Goal: Task Accomplishment & Management: Use online tool/utility

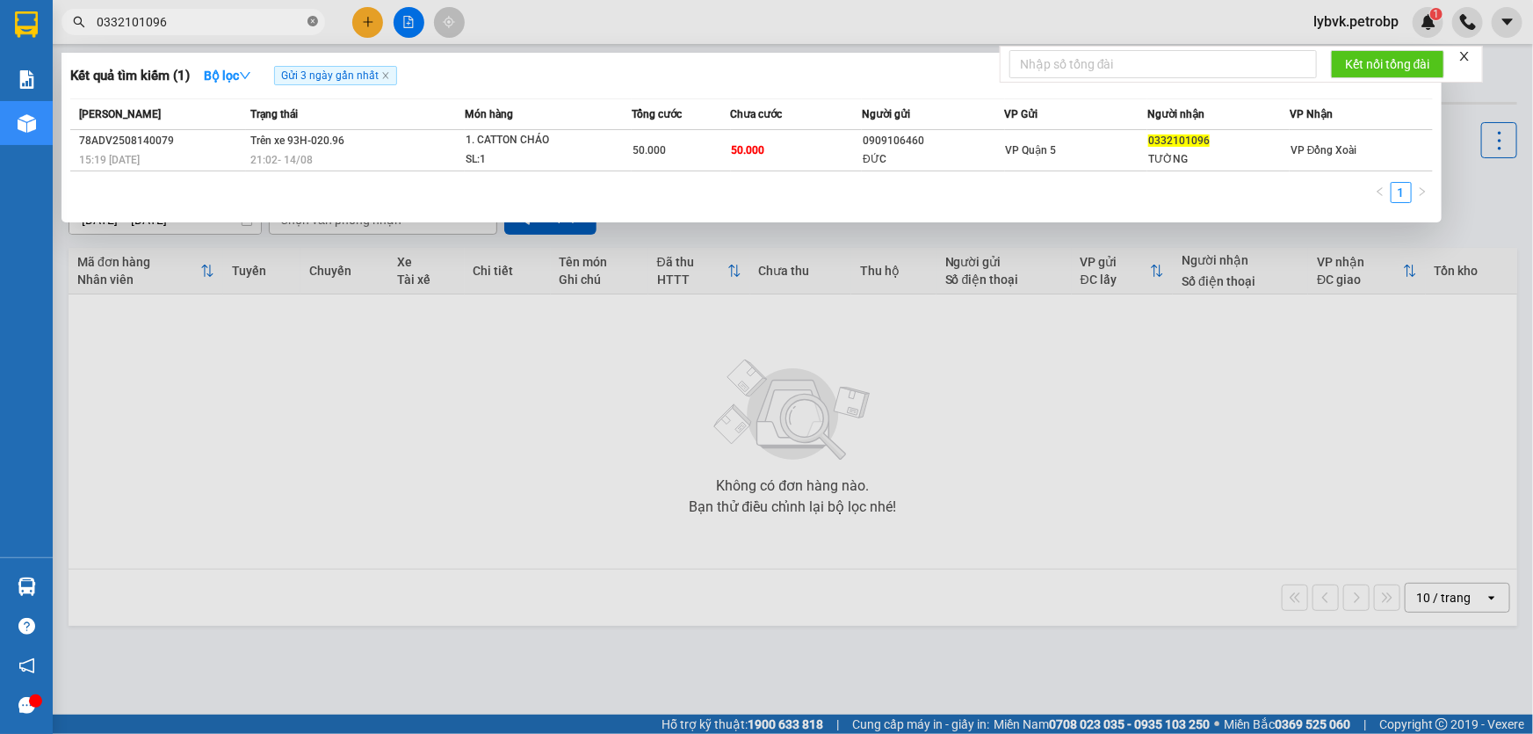
click at [314, 21] on icon "close-circle" at bounding box center [312, 21] width 11 height 11
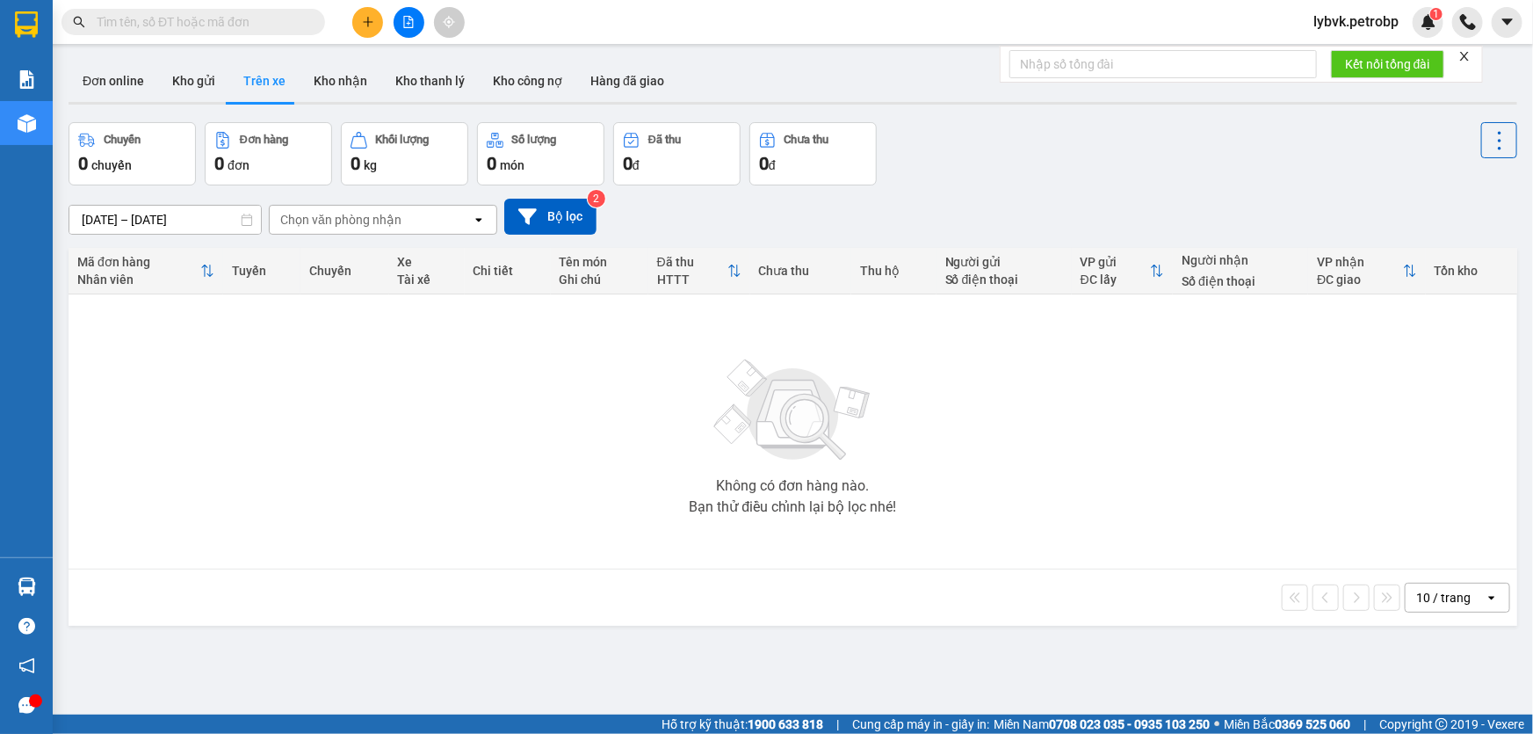
click at [263, 29] on input "text" at bounding box center [200, 21] width 207 height 19
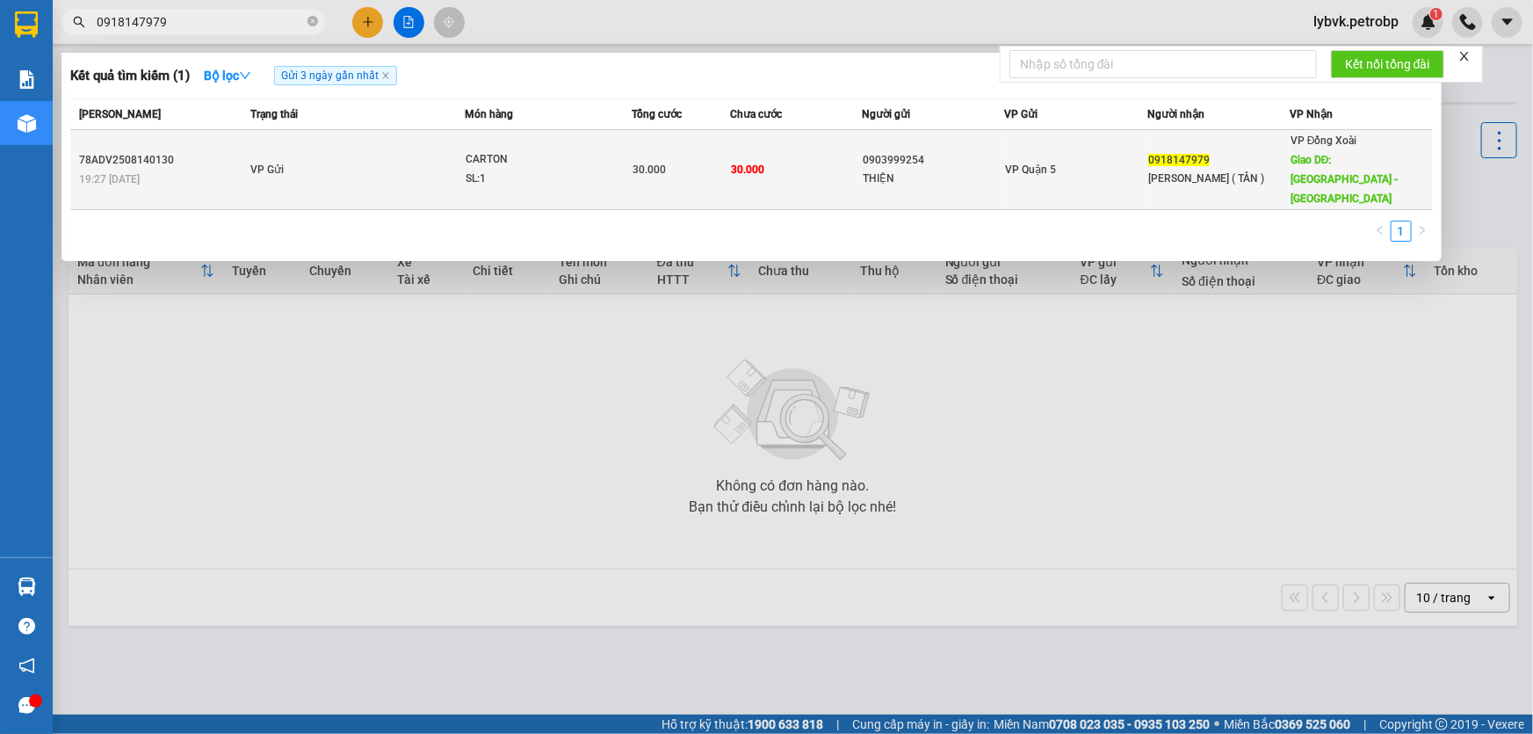
type input "0918147979"
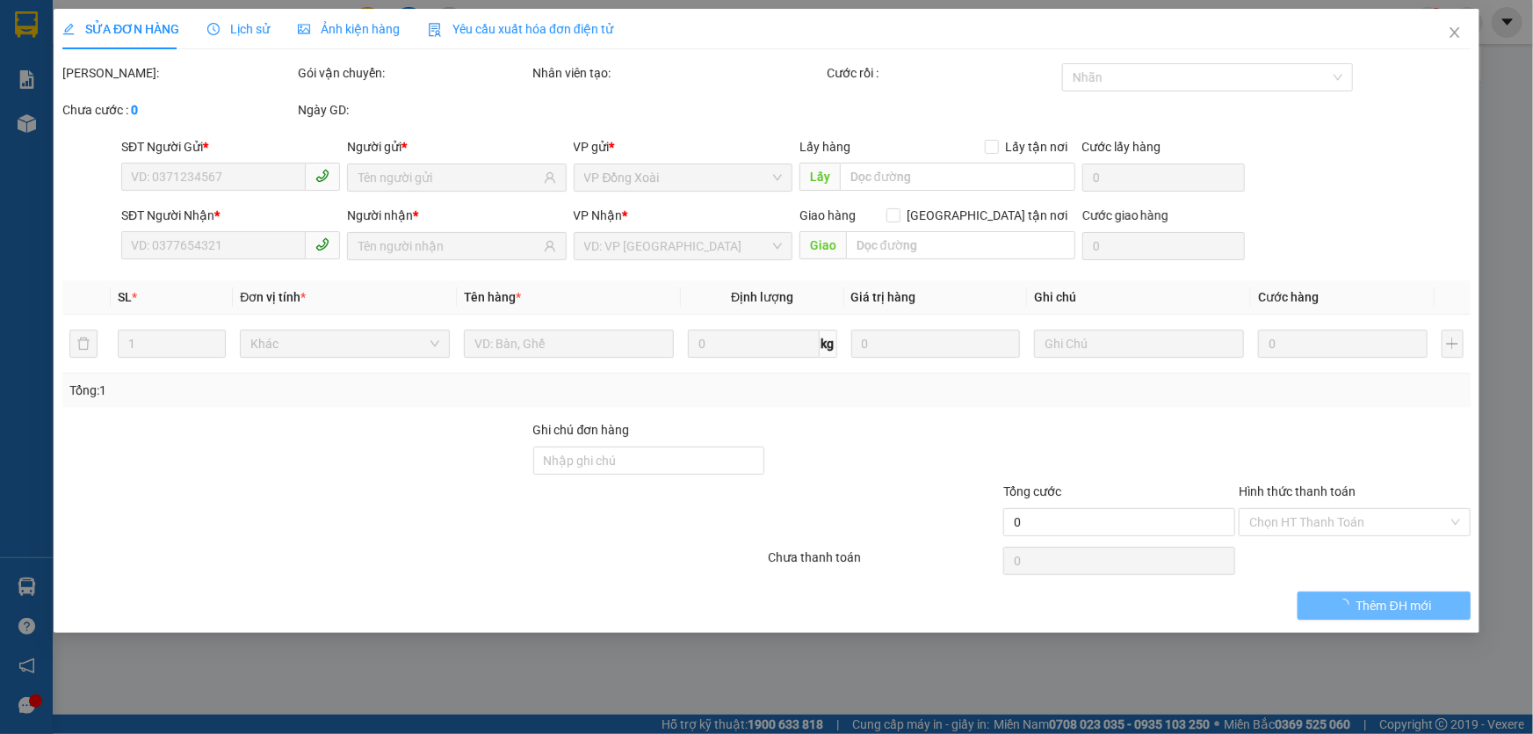
type input "0903999254"
type input "THIỆN"
type input "0918147979"
type input "[PERSON_NAME] ( TÂN )"
type input "[GEOGRAPHIC_DATA] - [GEOGRAPHIC_DATA]"
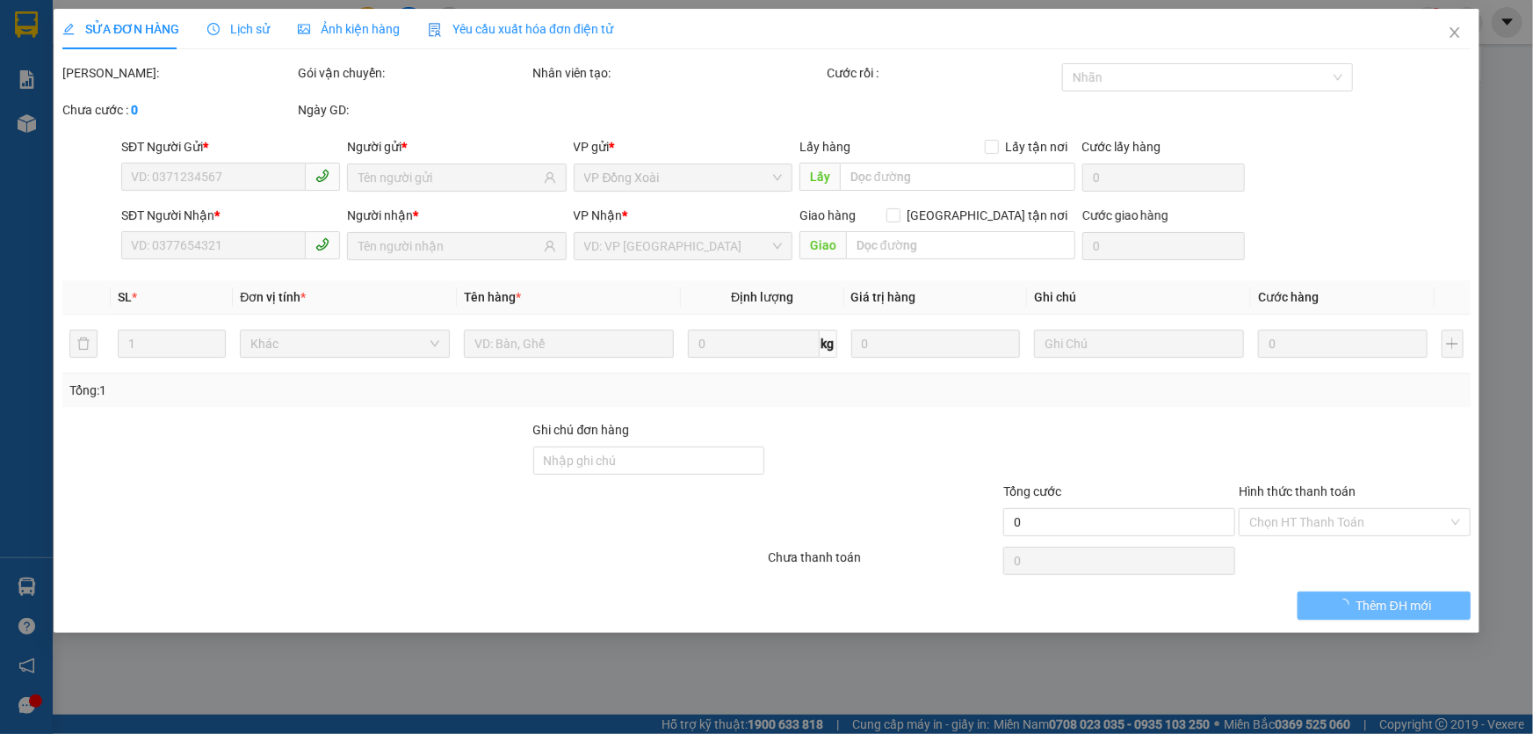
type input "30.000"
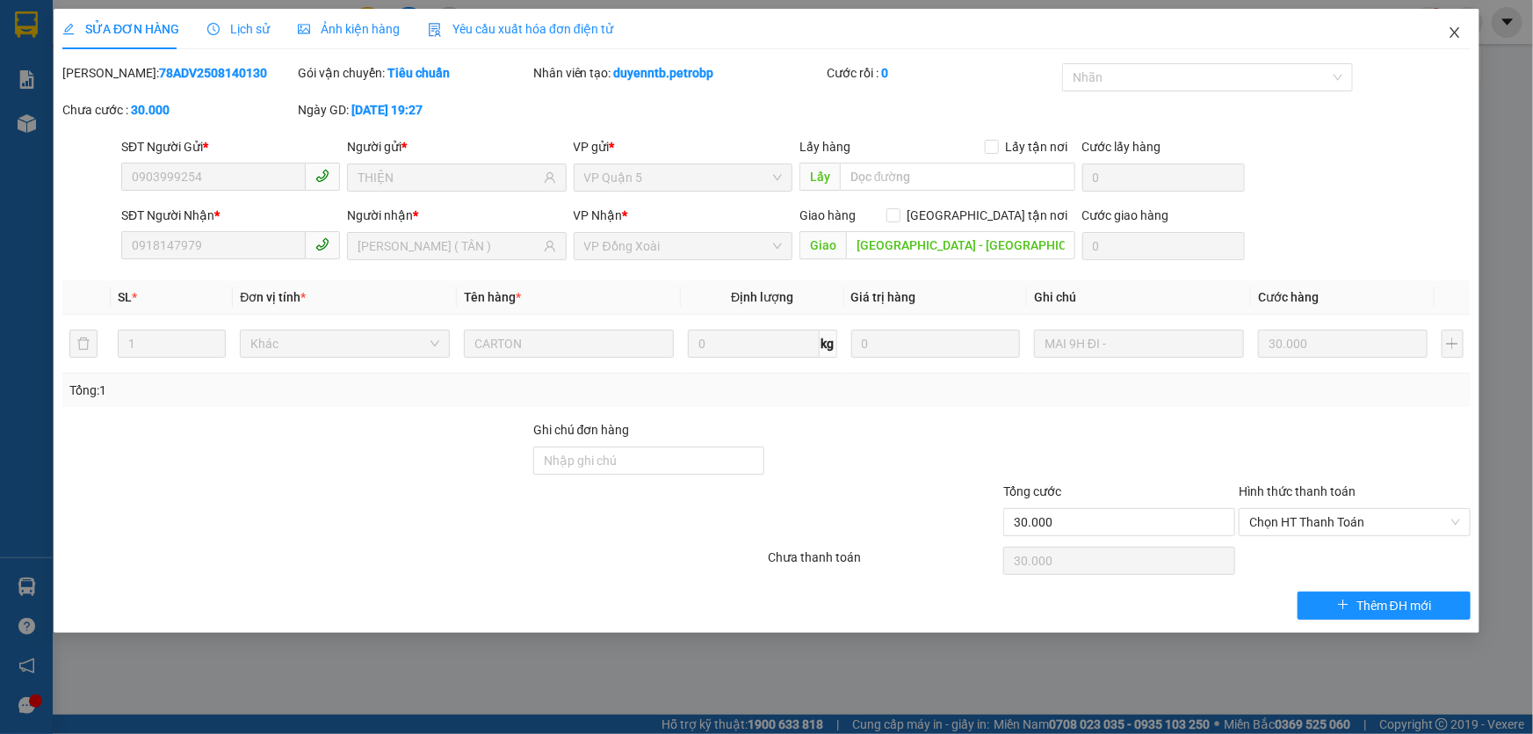
click at [1454, 32] on icon "close" at bounding box center [1454, 32] width 10 height 11
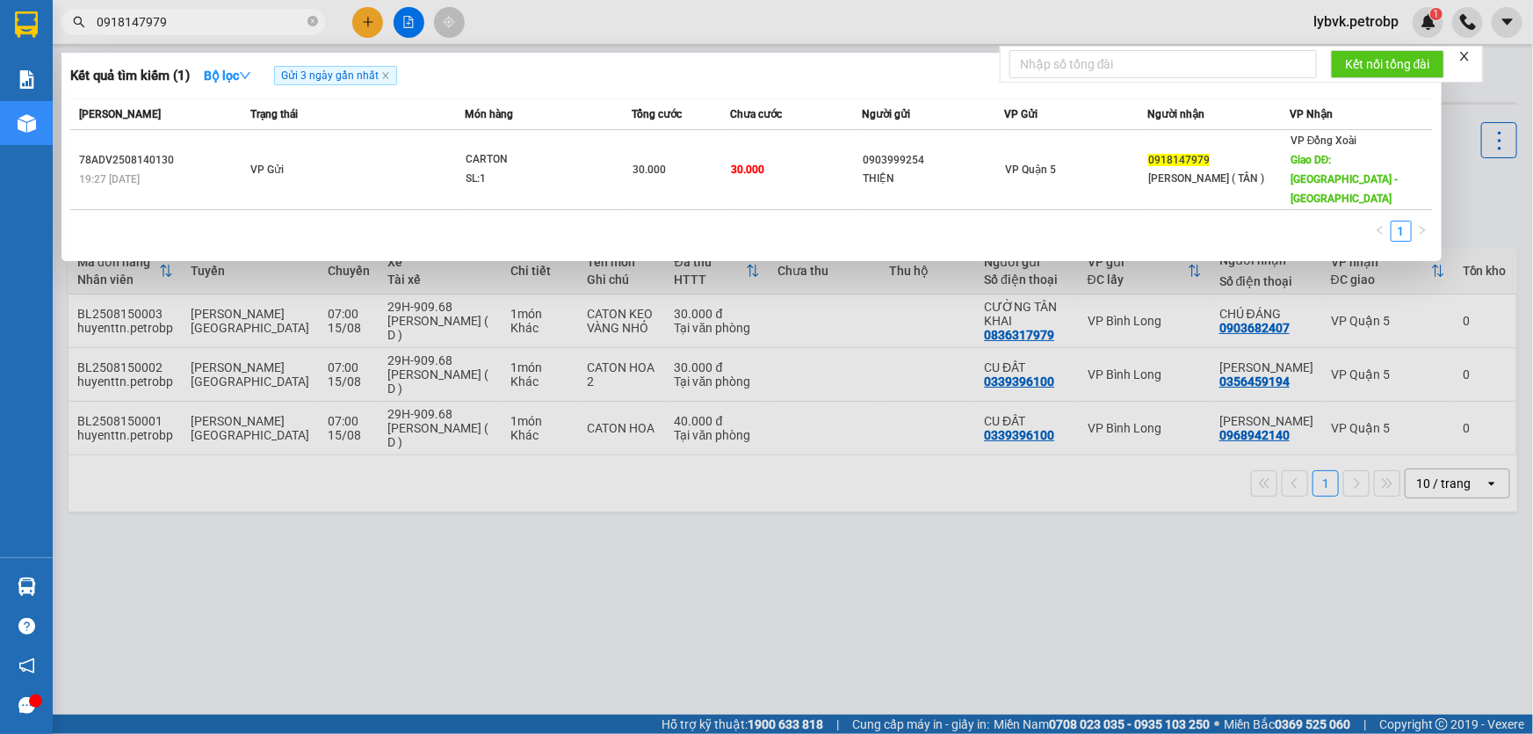
click at [210, 20] on input "0918147979" at bounding box center [200, 21] width 207 height 19
click at [311, 19] on icon "close-circle" at bounding box center [312, 21] width 11 height 11
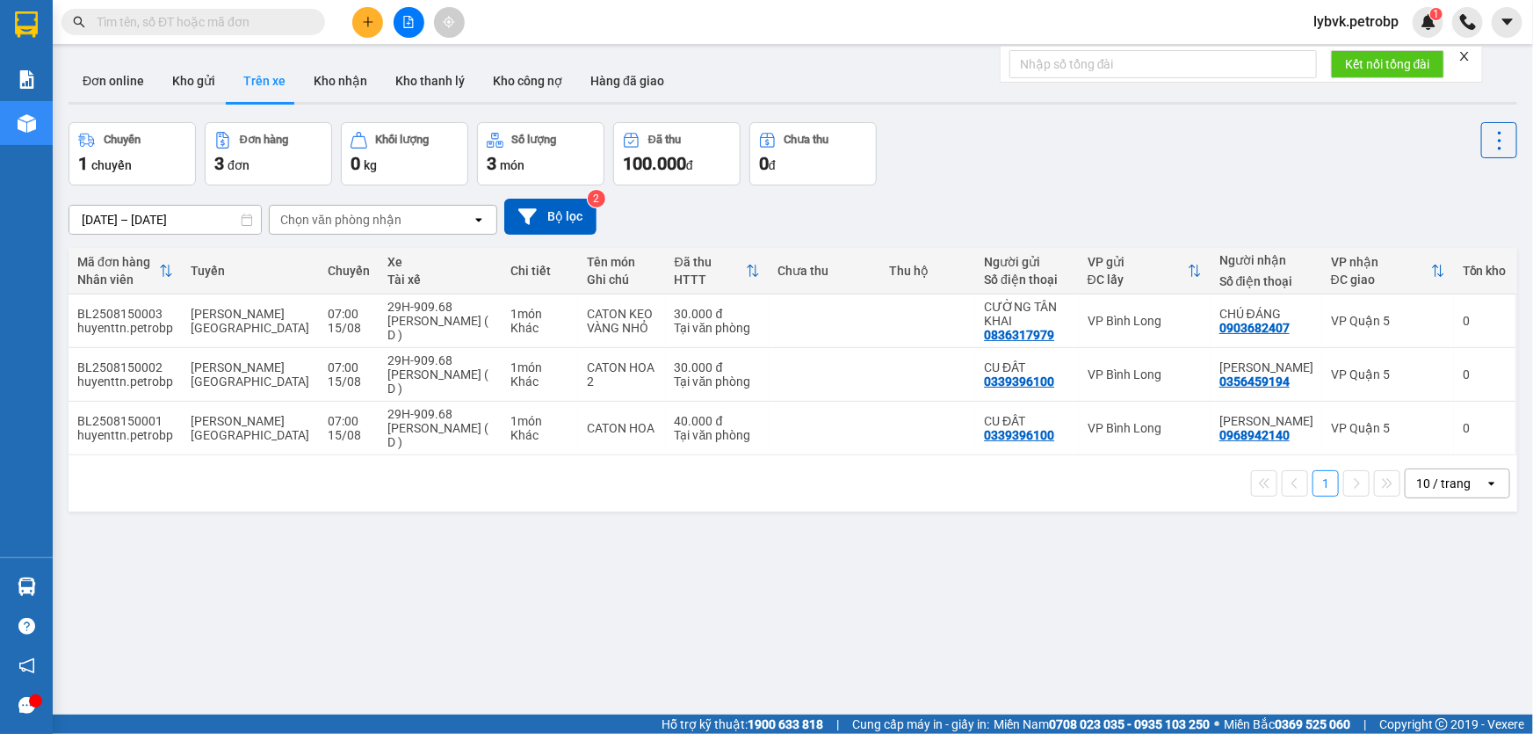
click at [254, 19] on input "text" at bounding box center [200, 21] width 207 height 19
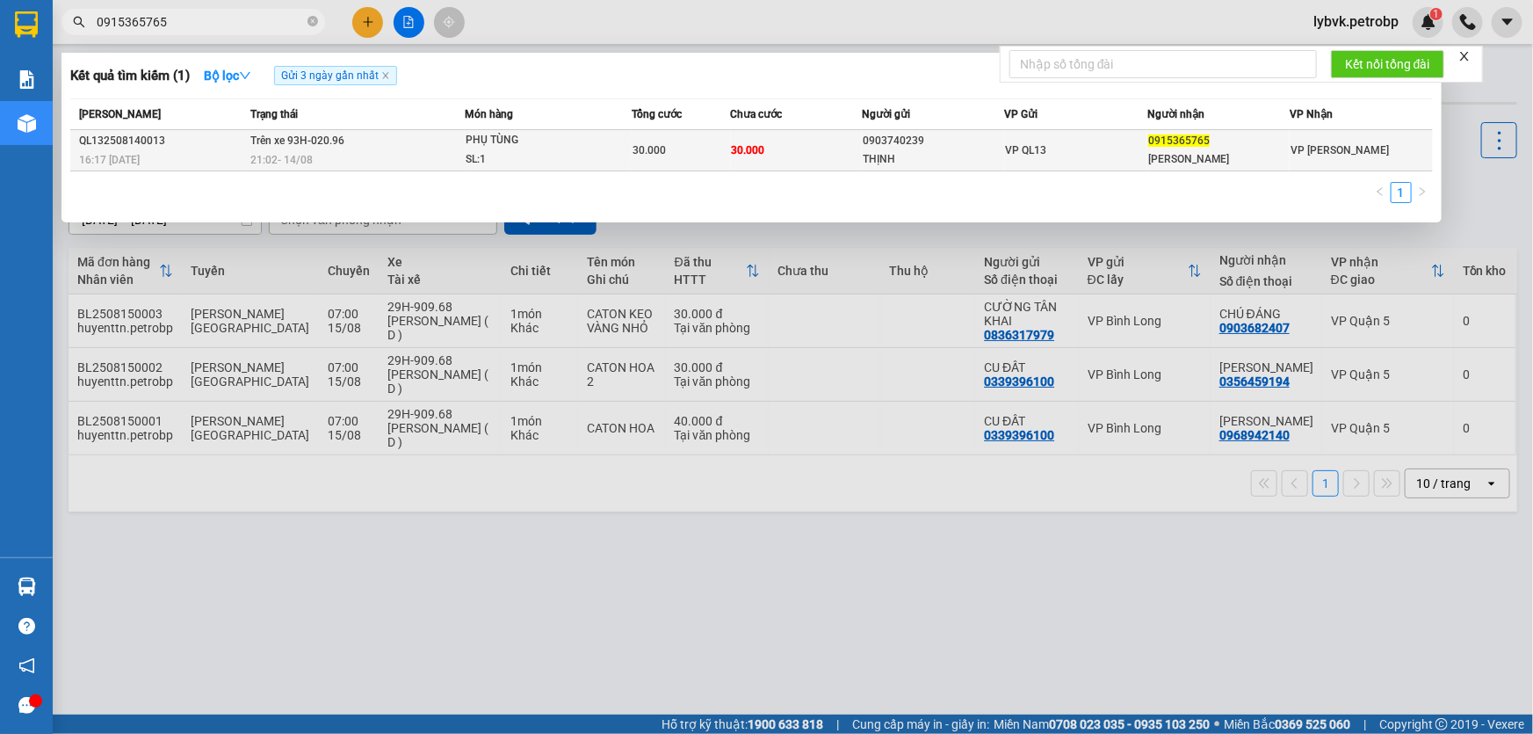
type input "0915365765"
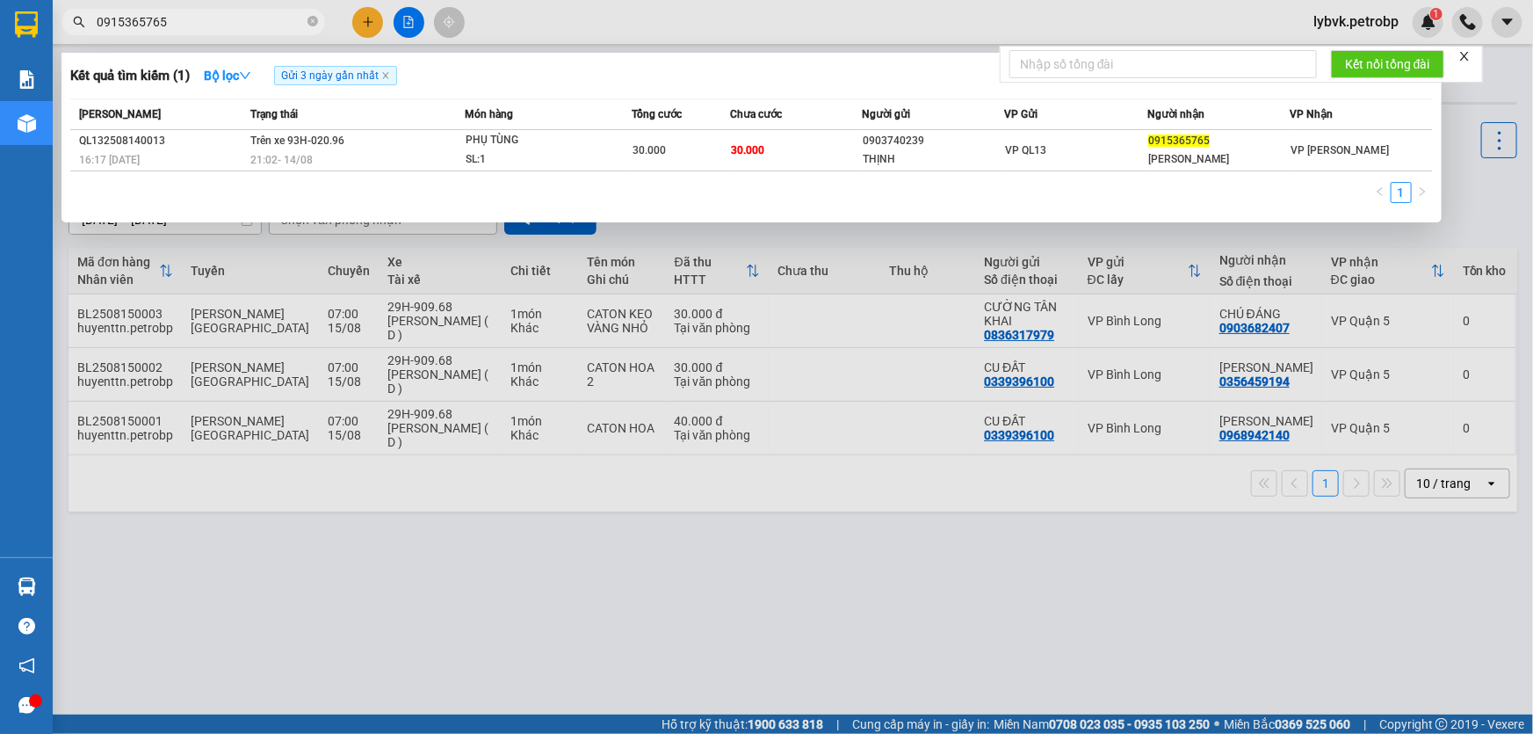
click at [502, 145] on div "PHỤ TÙNG" at bounding box center [532, 140] width 132 height 19
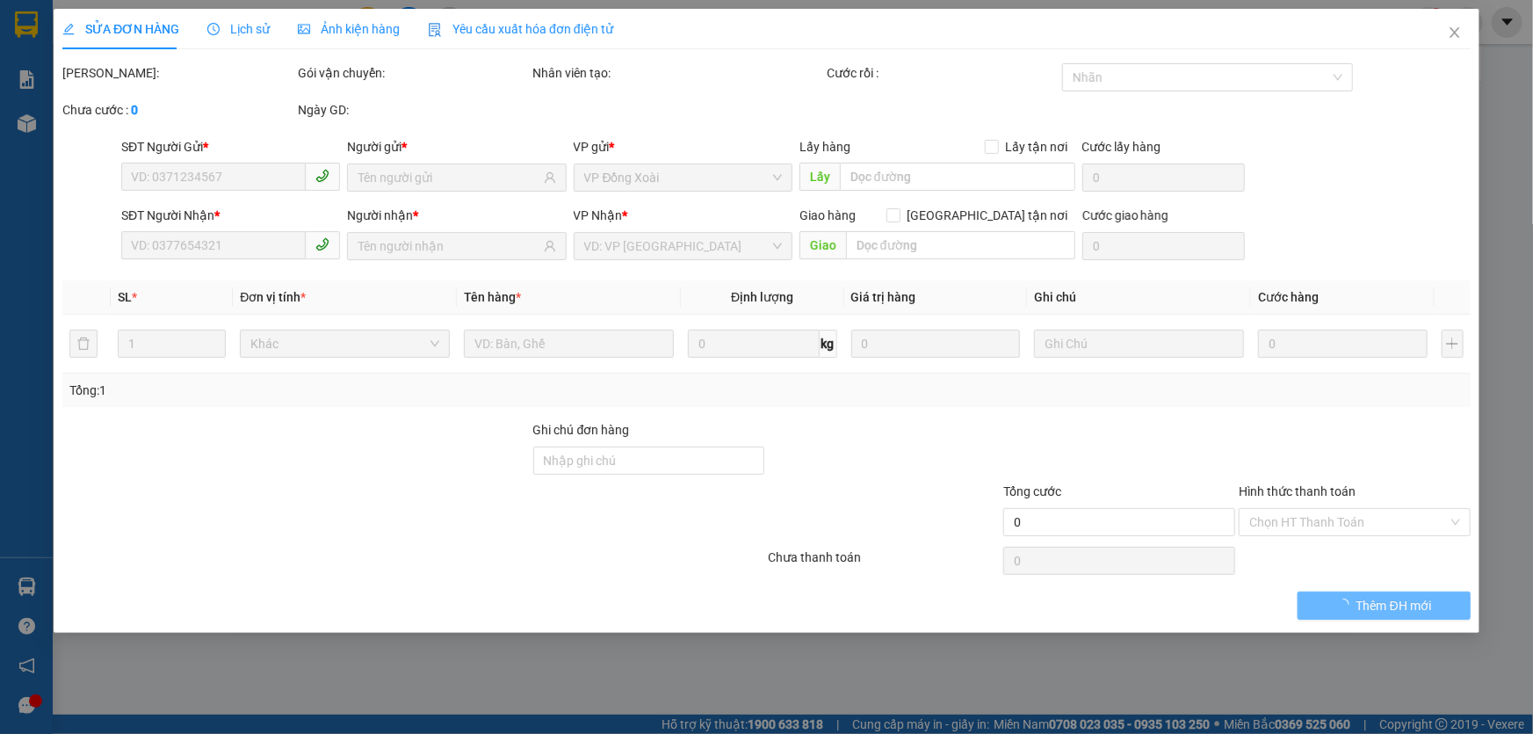
type input "0903740239"
type input "THỊNH"
type input "0915365765"
type input "[PERSON_NAME]"
type input "30.000"
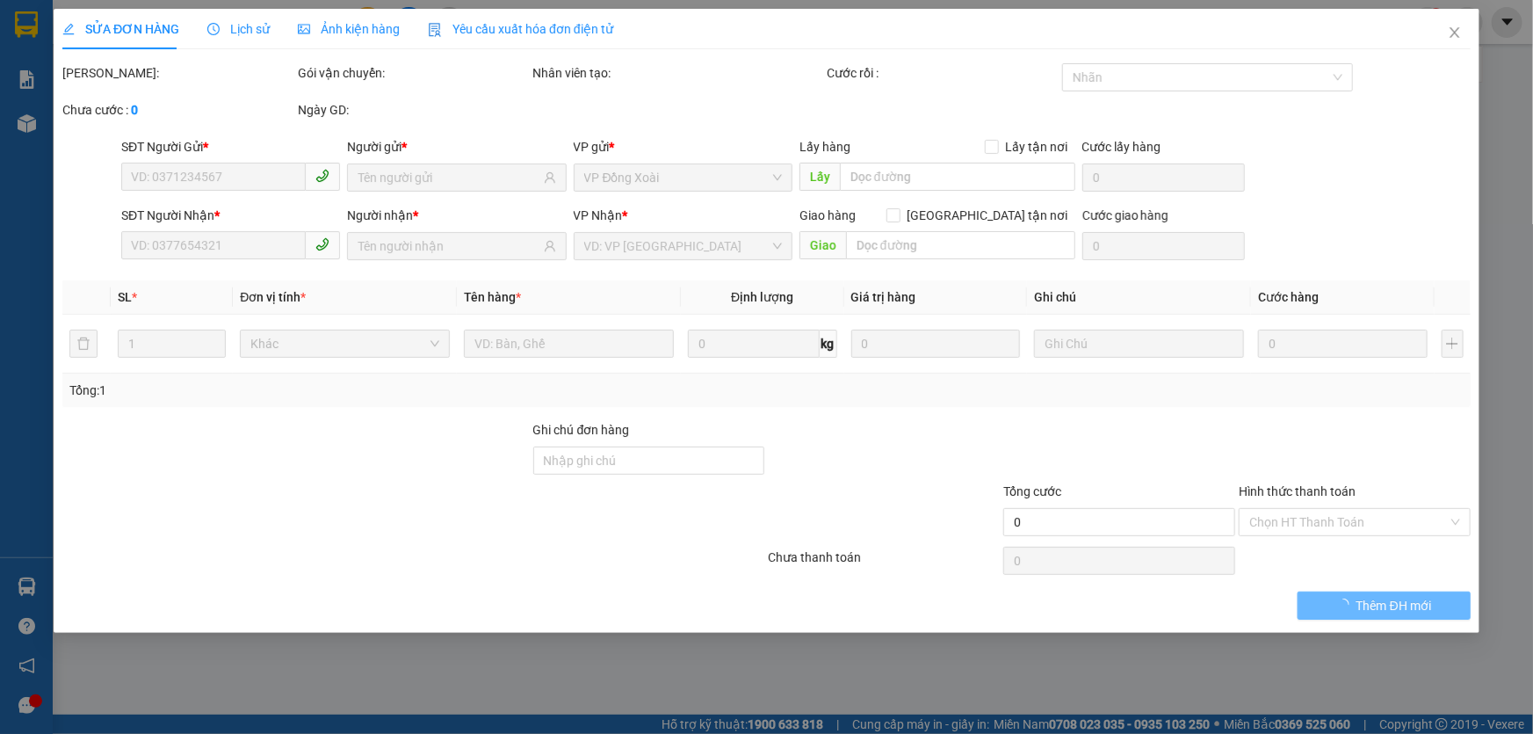
type input "30.000"
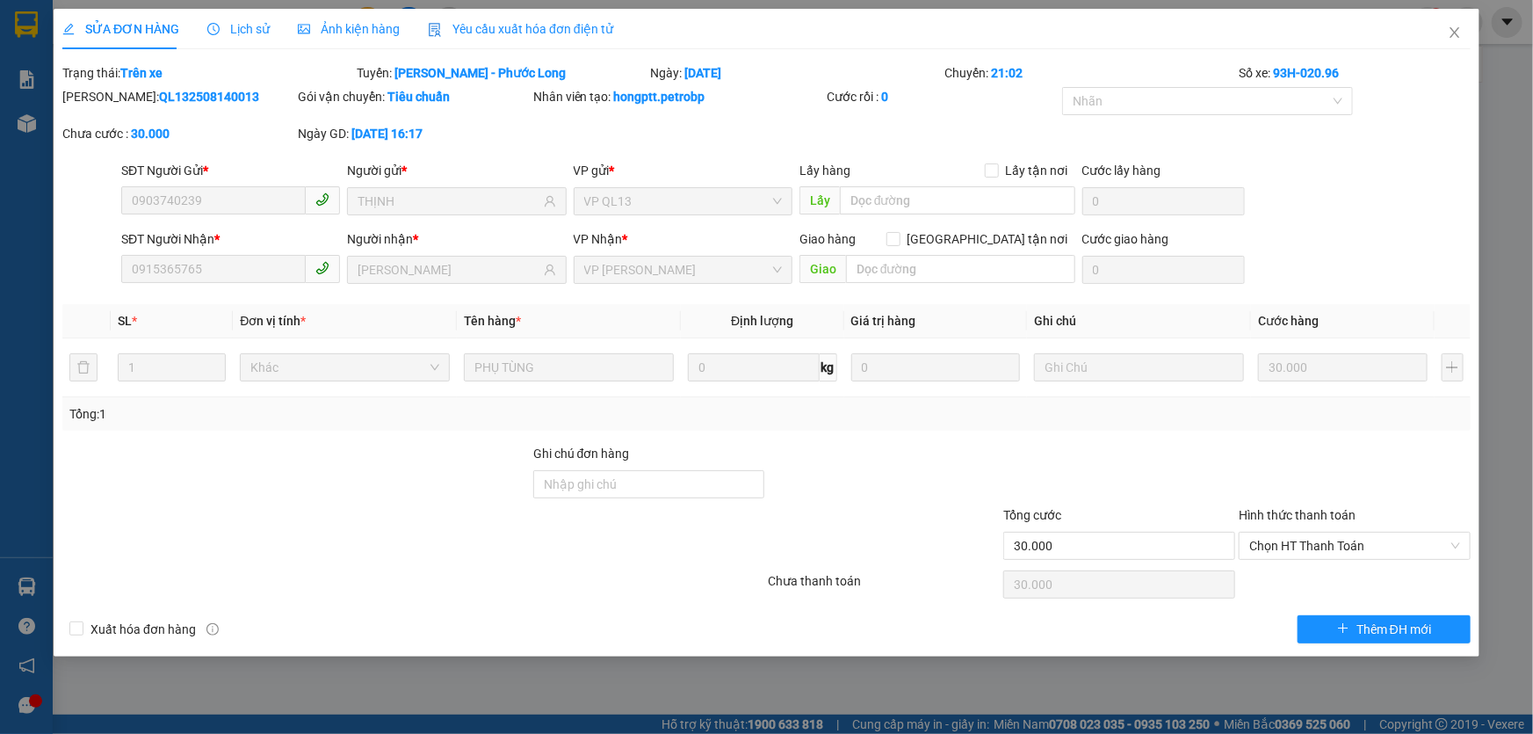
click at [250, 29] on span "Lịch sử" at bounding box center [238, 29] width 62 height 14
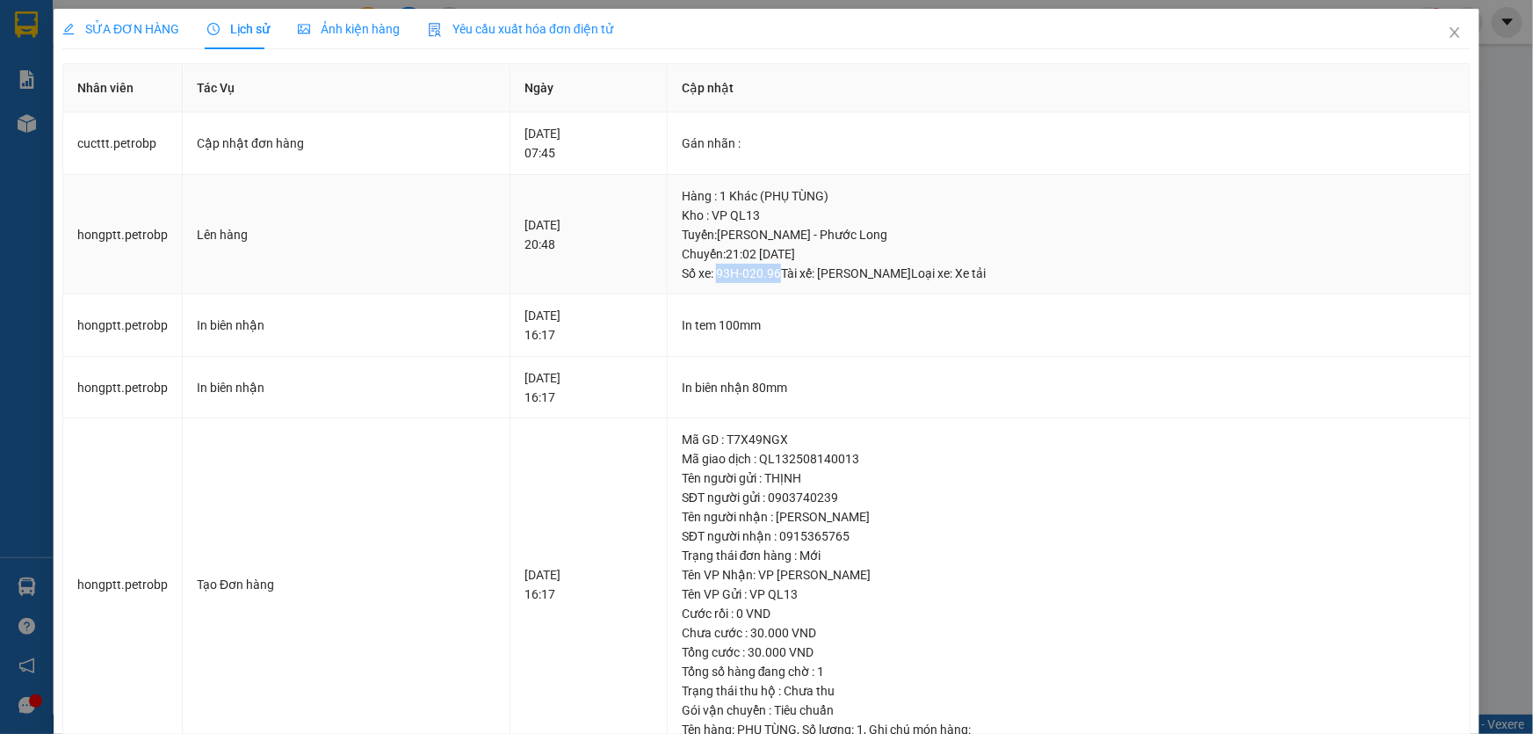
drag, startPoint x: 793, startPoint y: 272, endPoint x: 735, endPoint y: 275, distance: 58.0
click at [735, 275] on div "Tuyến : [PERSON_NAME] - Phước Long Chuyến: 21:02 [DATE] Số xe: 93H-020.96 Tài …" at bounding box center [1069, 254] width 774 height 58
copy div "93H-020.96"
click at [1448, 32] on icon "close" at bounding box center [1455, 32] width 14 height 14
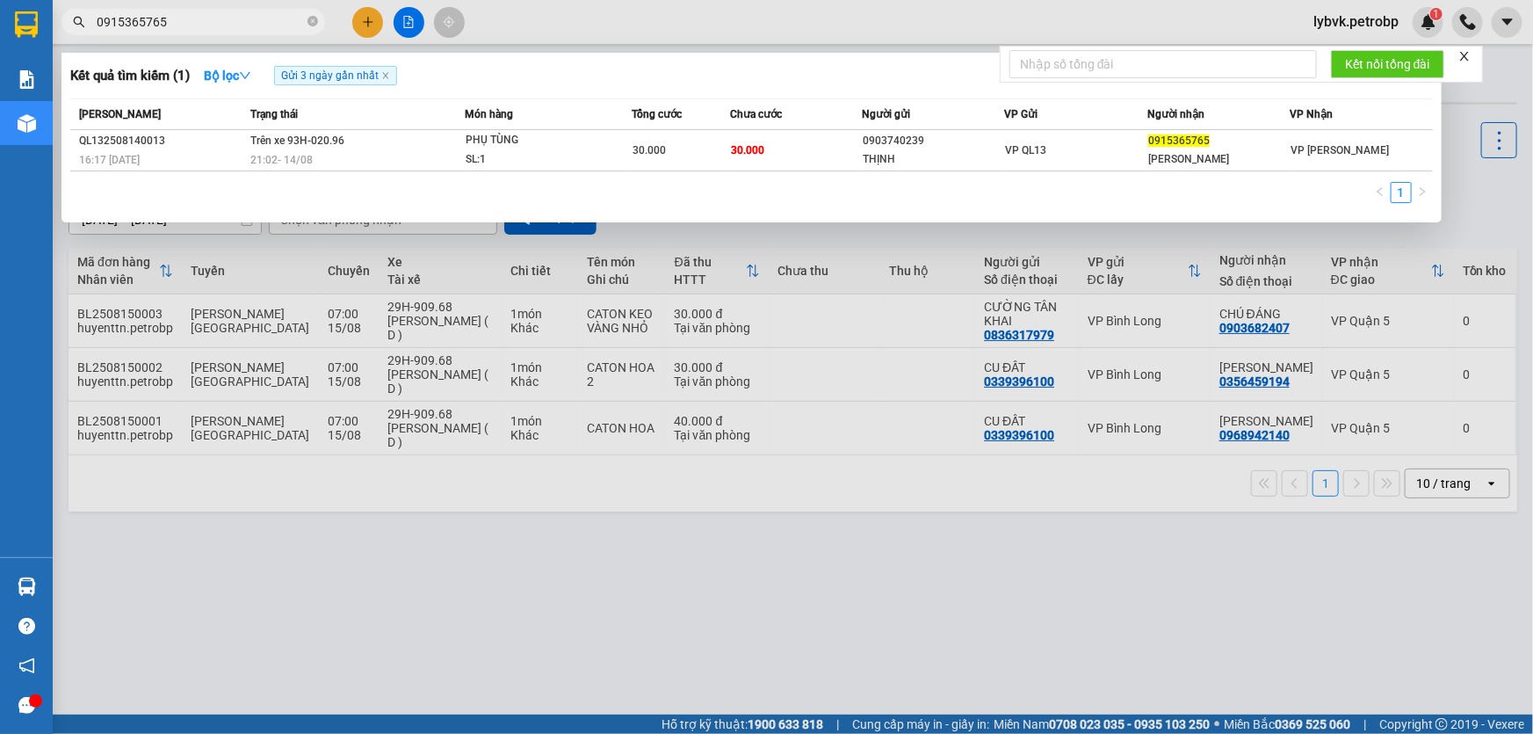
click at [240, 20] on input "0915365765" at bounding box center [200, 21] width 207 height 19
click at [184, 25] on input "0915365765" at bounding box center [200, 21] width 207 height 19
